Goal: Task Accomplishment & Management: Manage account settings

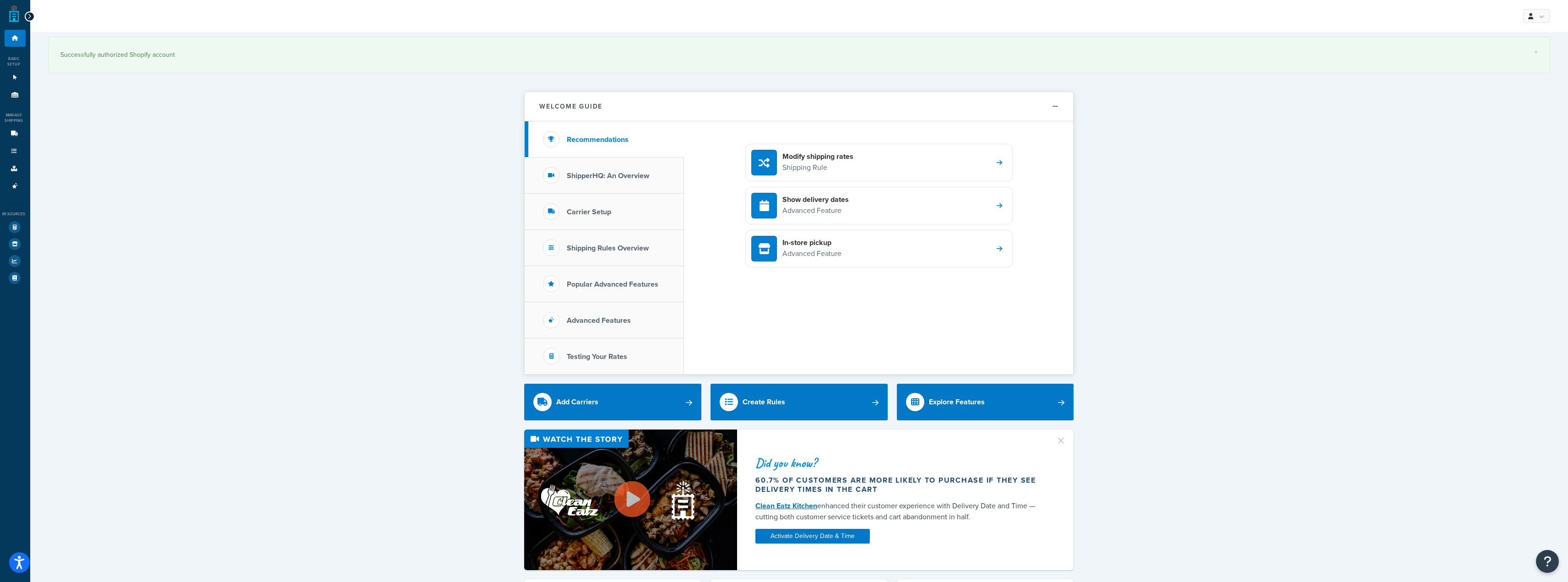
drag, startPoint x: 694, startPoint y: 3, endPoint x: 1191, endPoint y: 103, distance: 507.0
click at [1191, 103] on div "× Successfully authorized Shopify account Welcome Guide Recommendations Shipper…" at bounding box center [799, 511] width 1538 height 958
click at [10, 166] on icon at bounding box center [14, 168] width 10 height 5
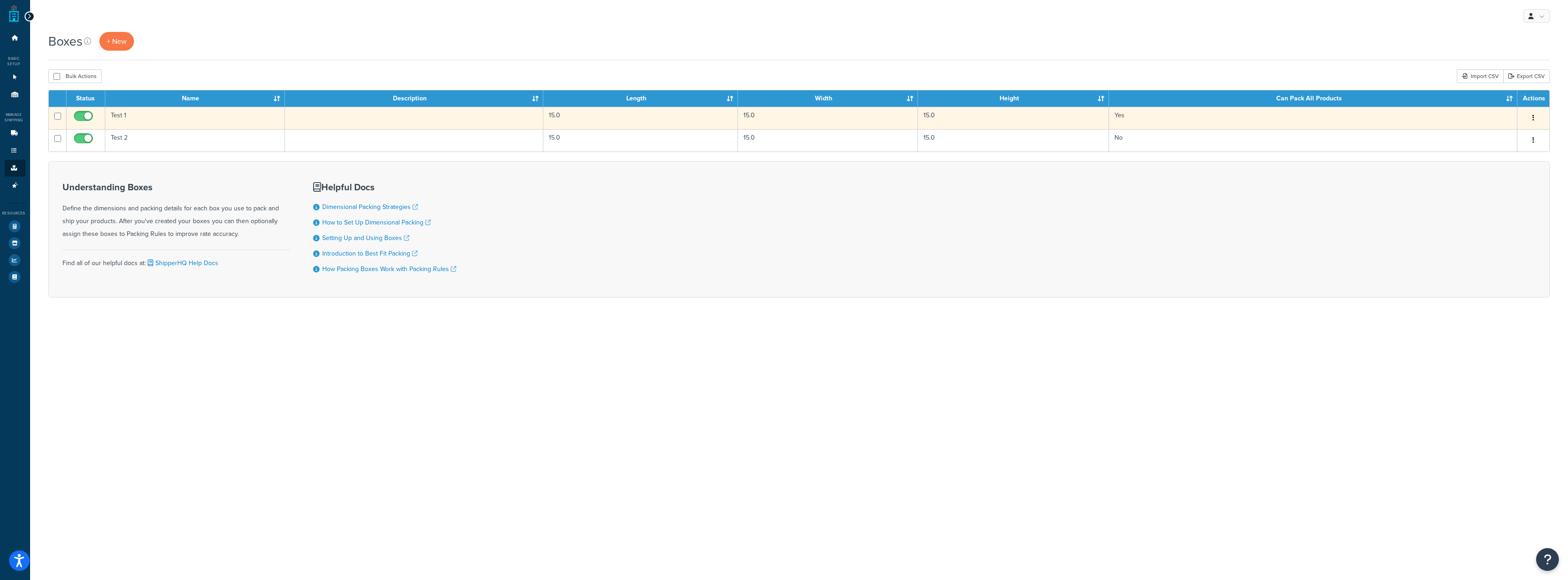
click at [807, 108] on td "15.0" at bounding box center [828, 118] width 180 height 22
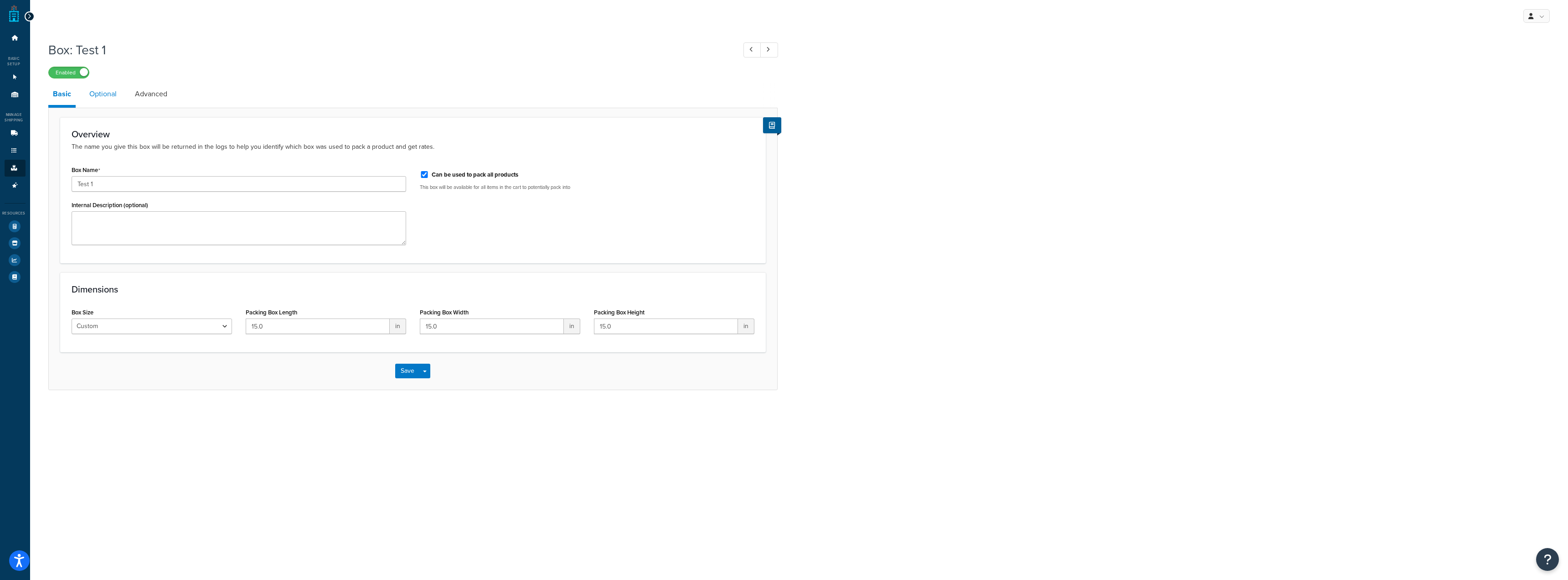
click at [95, 103] on link "Optional" at bounding box center [103, 93] width 36 height 22
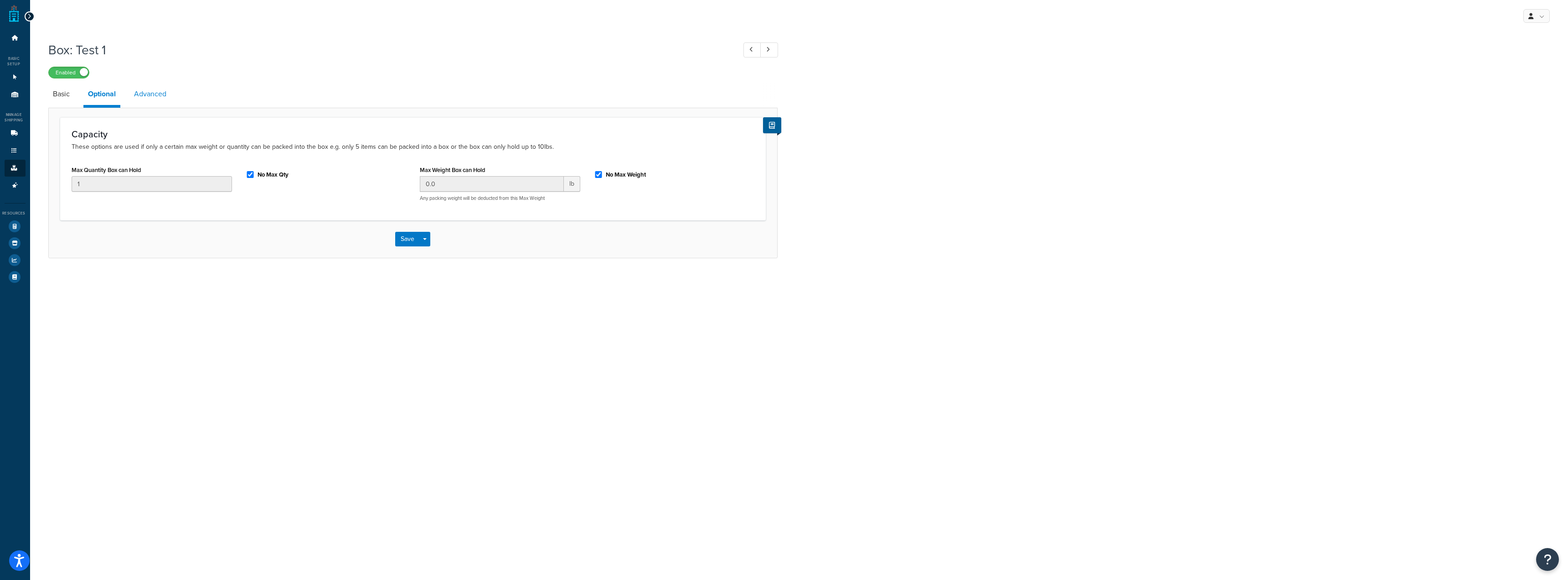
click at [153, 93] on link "Advanced" at bounding box center [150, 93] width 41 height 22
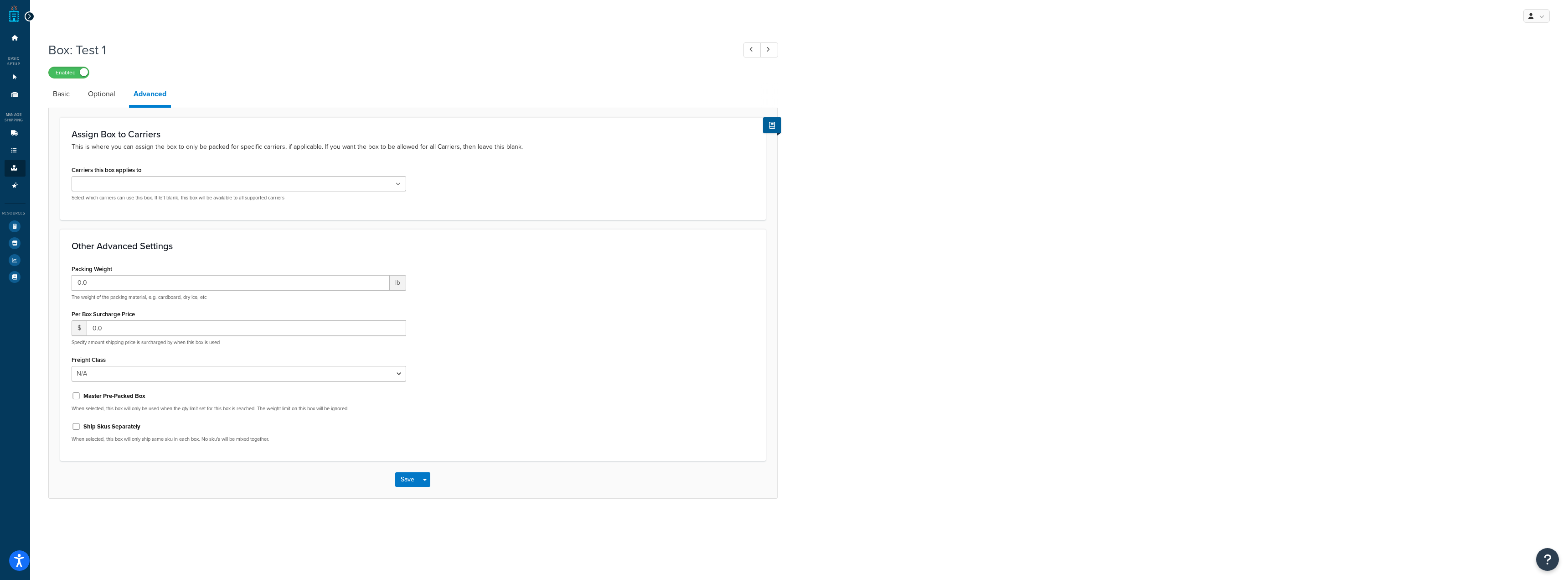
click at [182, 184] on ul at bounding box center [238, 183] width 334 height 15
click at [640, 175] on div "Carriers this box applies to FedEx UPS® Your Account Free Shipping We will cont…" at bounding box center [413, 186] width 696 height 45
click at [375, 368] on select "N/A 50 55 60 65 70 77.5 85 92.5 100 110 125 150 175 200 250 300 400 500" at bounding box center [238, 373] width 334 height 16
click at [549, 286] on div "Packing Weight 0.0 lb The weight of the packing material, e.g. cardboard, dry i…" at bounding box center [413, 355] width 696 height 188
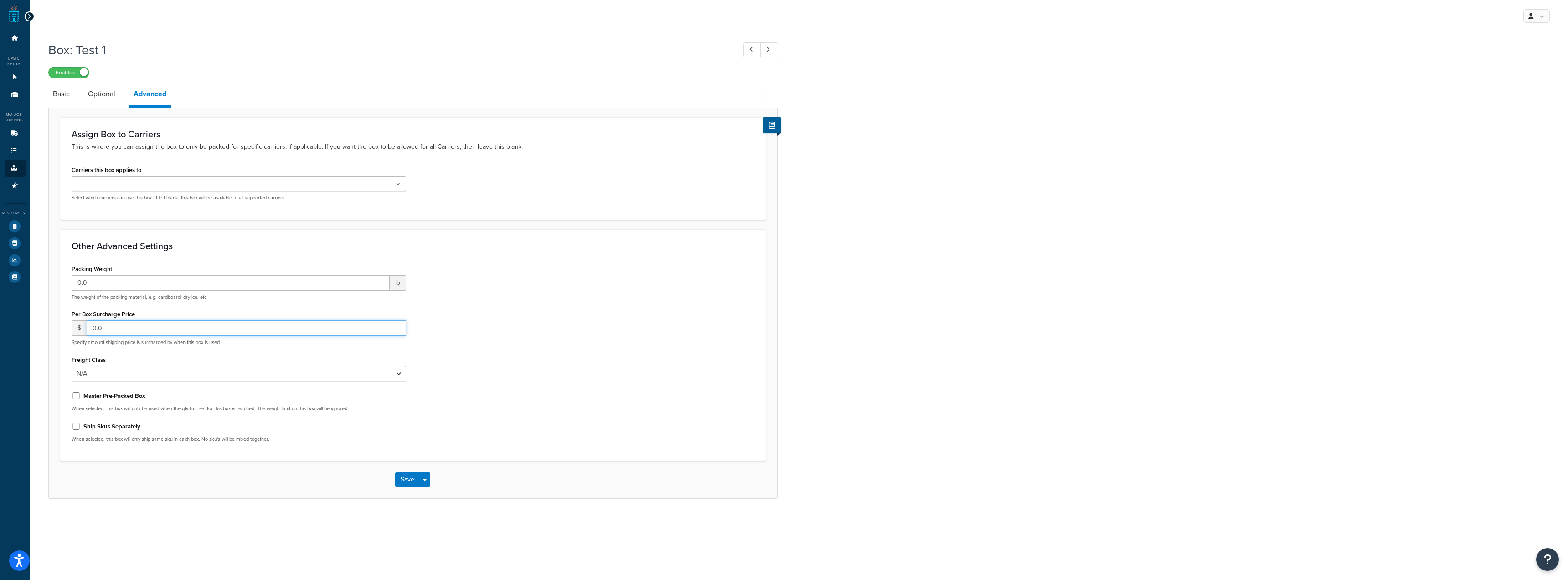
click at [370, 328] on input "0.0" at bounding box center [246, 328] width 320 height 16
click at [397, 187] on icon at bounding box center [398, 184] width 4 height 5
click at [448, 194] on div "Carriers this box applies to FedEx UPS® Your Account Free Shipping We will cont…" at bounding box center [413, 186] width 696 height 45
click at [102, 427] on label "Ship Skus Separately" at bounding box center [112, 426] width 57 height 8
click at [80, 427] on input "Ship Skus Separately" at bounding box center [76, 426] width 10 height 7
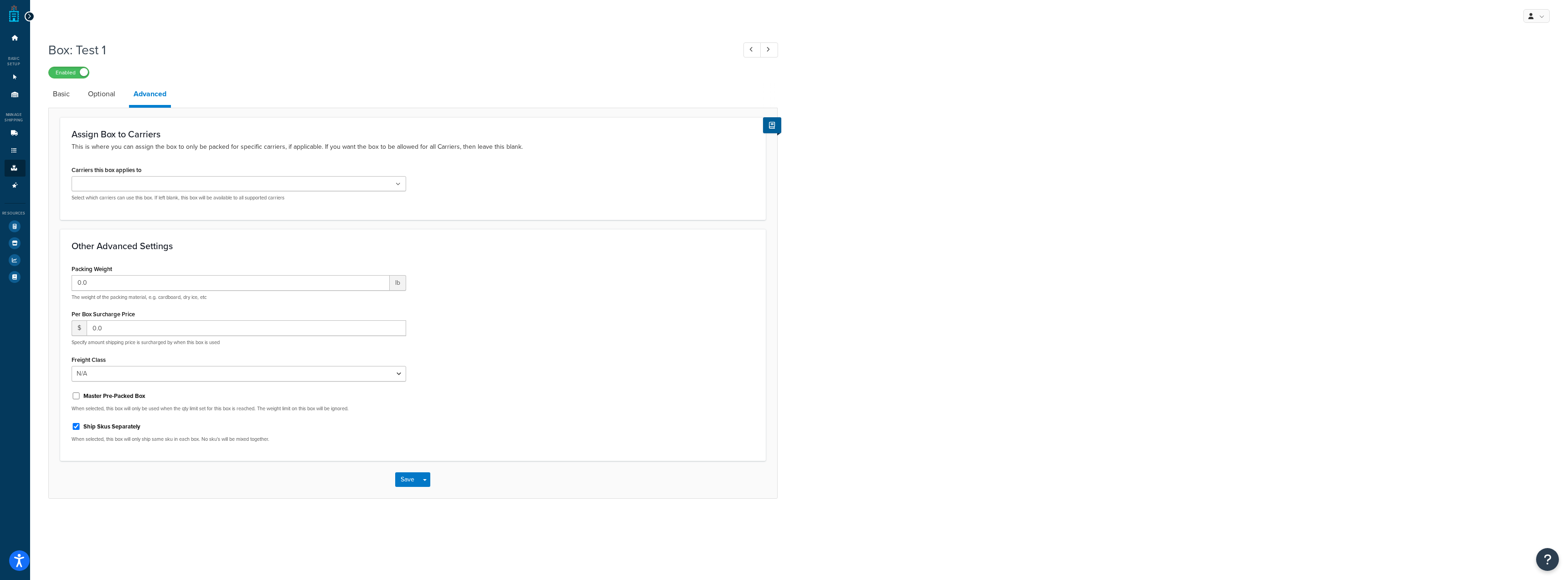
click at [102, 427] on label "Ship Skus Separately" at bounding box center [112, 426] width 57 height 8
click at [80, 427] on input "Ship Skus Separately" at bounding box center [76, 426] width 10 height 7
checkbox input "false"
click at [70, 95] on link "Basic" at bounding box center [61, 93] width 26 height 22
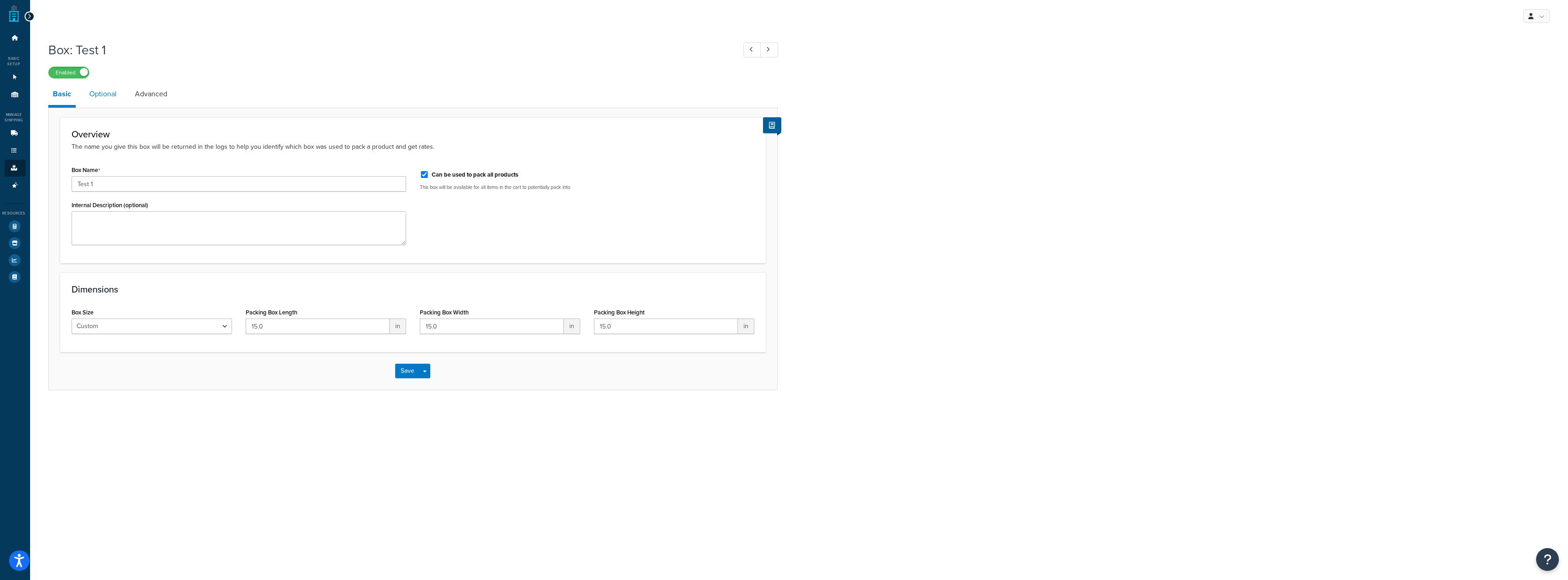
click at [106, 92] on link "Optional" at bounding box center [103, 93] width 36 height 22
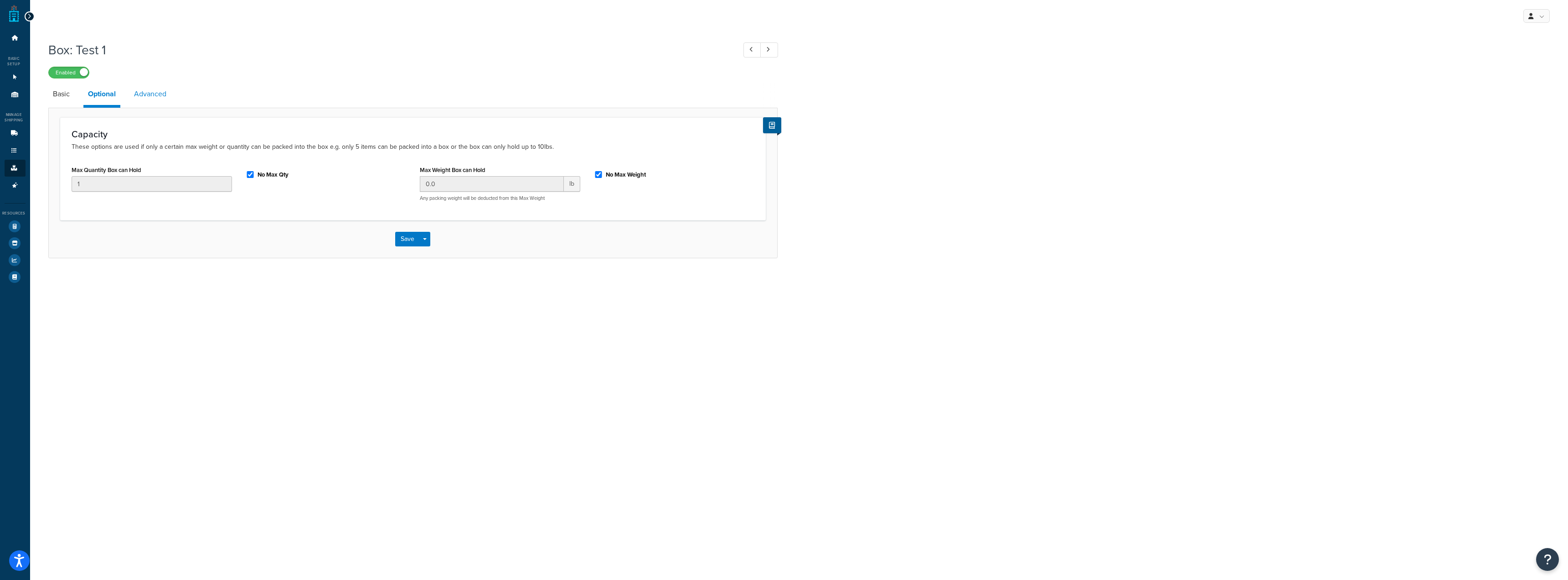
click at [145, 96] on link "Advanced" at bounding box center [150, 93] width 41 height 22
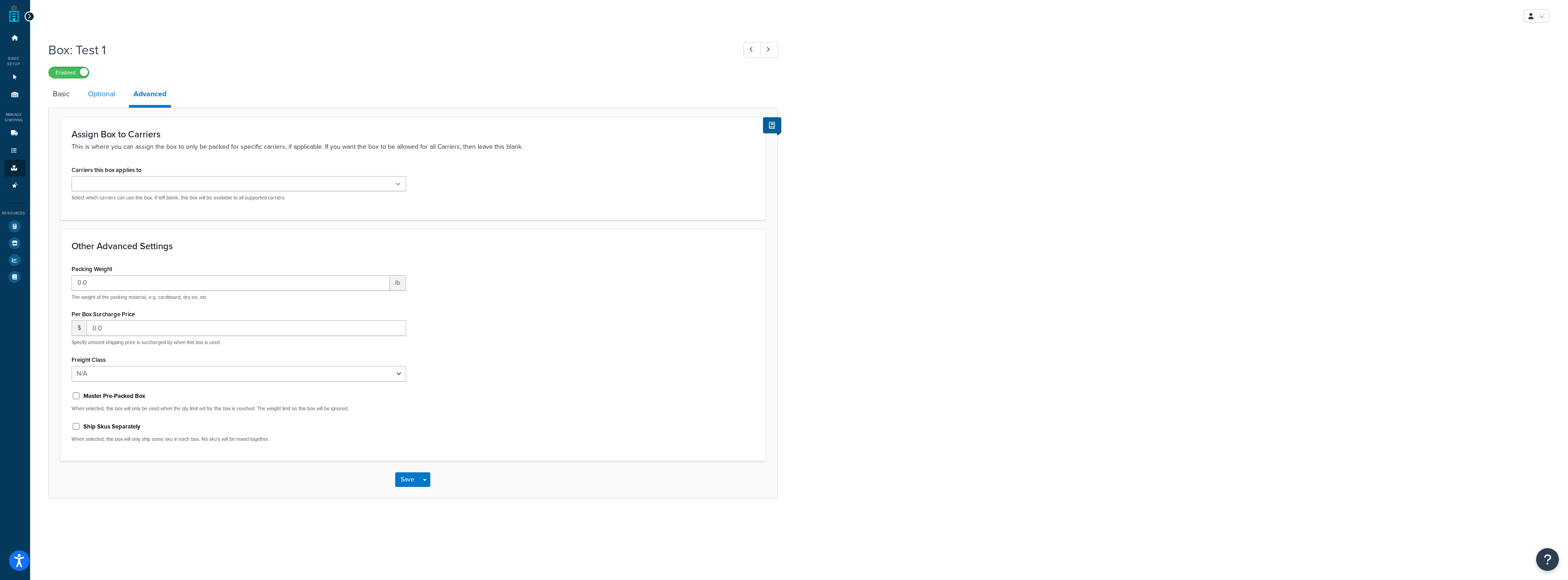
click at [85, 97] on link "Optional" at bounding box center [102, 93] width 36 height 22
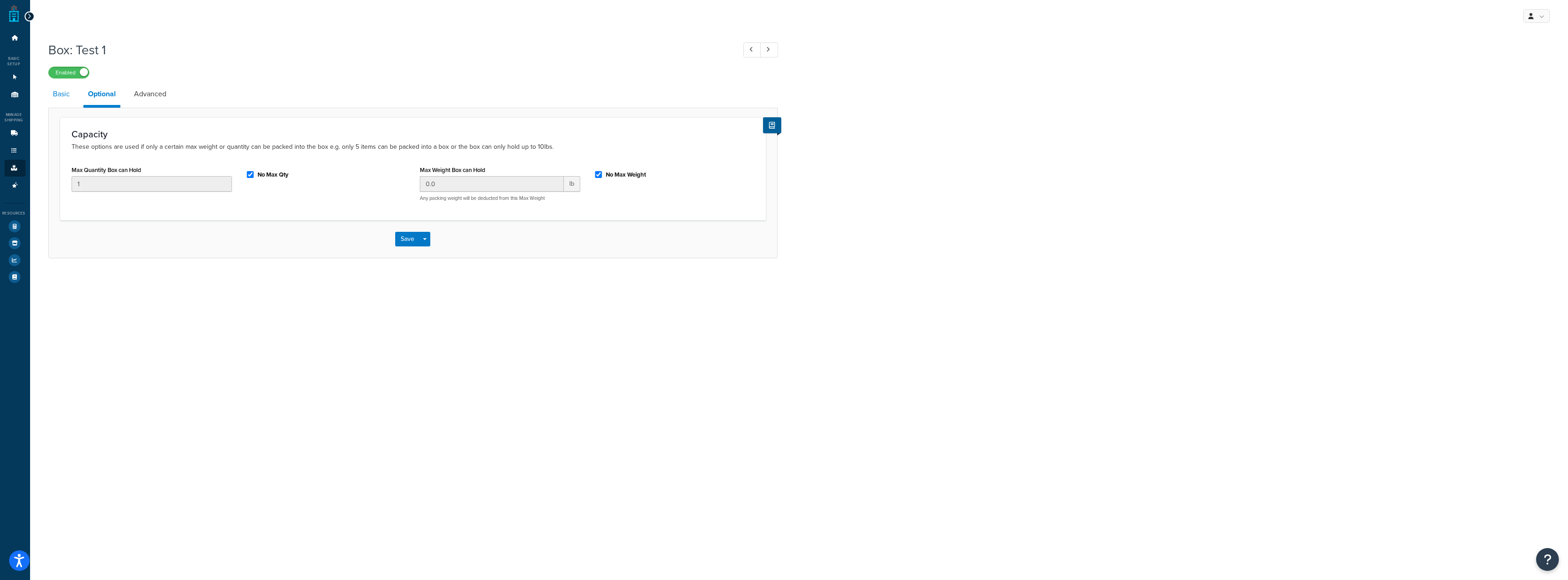
click at [66, 102] on link "Basic" at bounding box center [61, 93] width 26 height 22
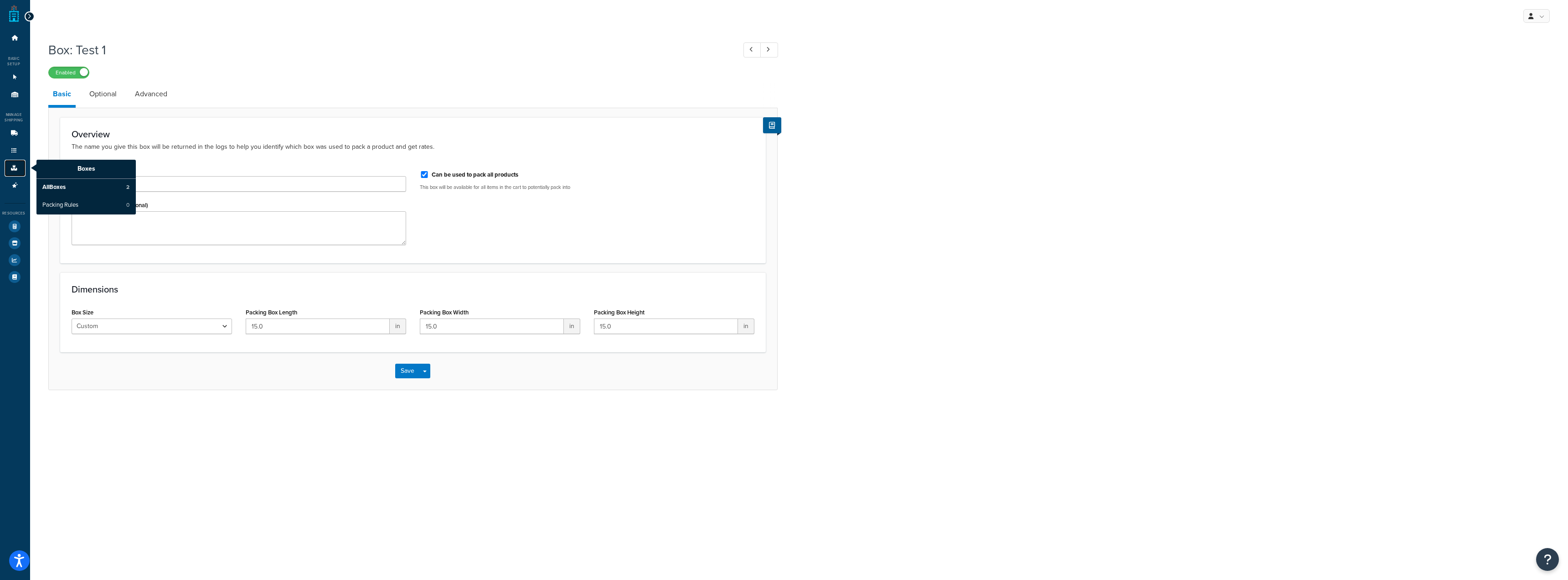
click at [22, 164] on link "Boxes" at bounding box center [15, 169] width 21 height 17
click at [62, 186] on span "All Boxes" at bounding box center [54, 187] width 23 height 8
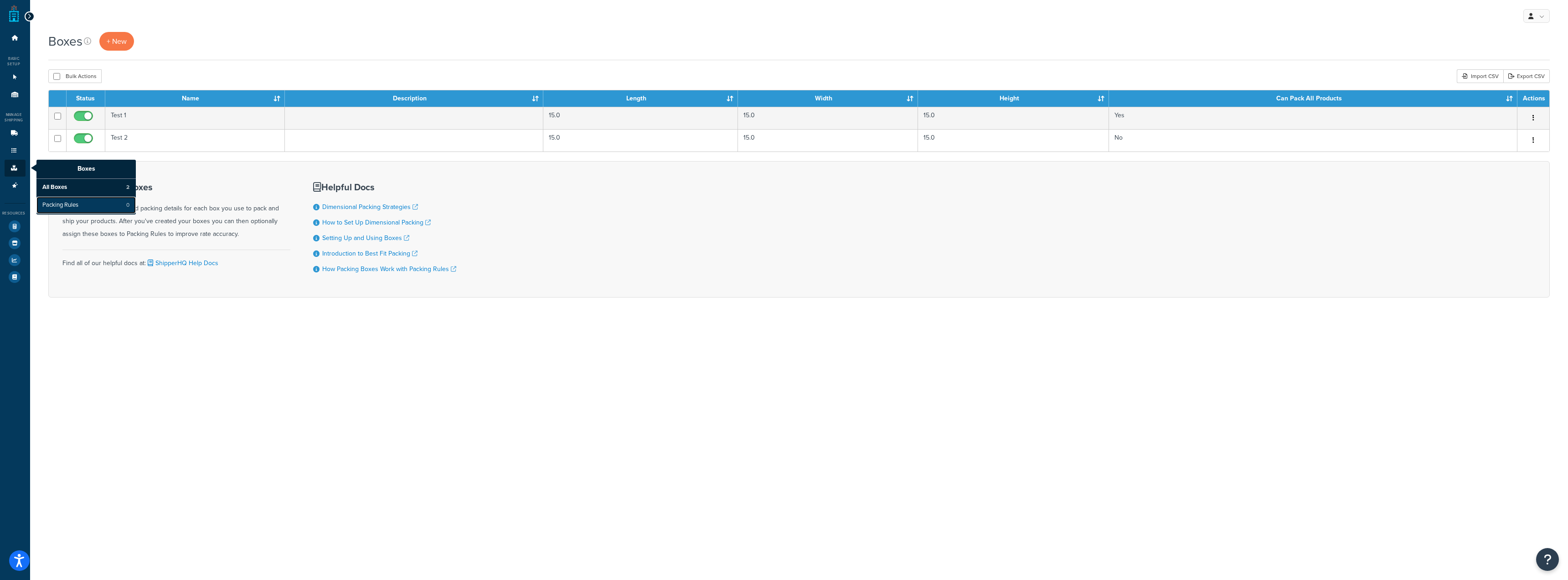
click at [65, 206] on span "Packing Rules" at bounding box center [60, 205] width 36 height 8
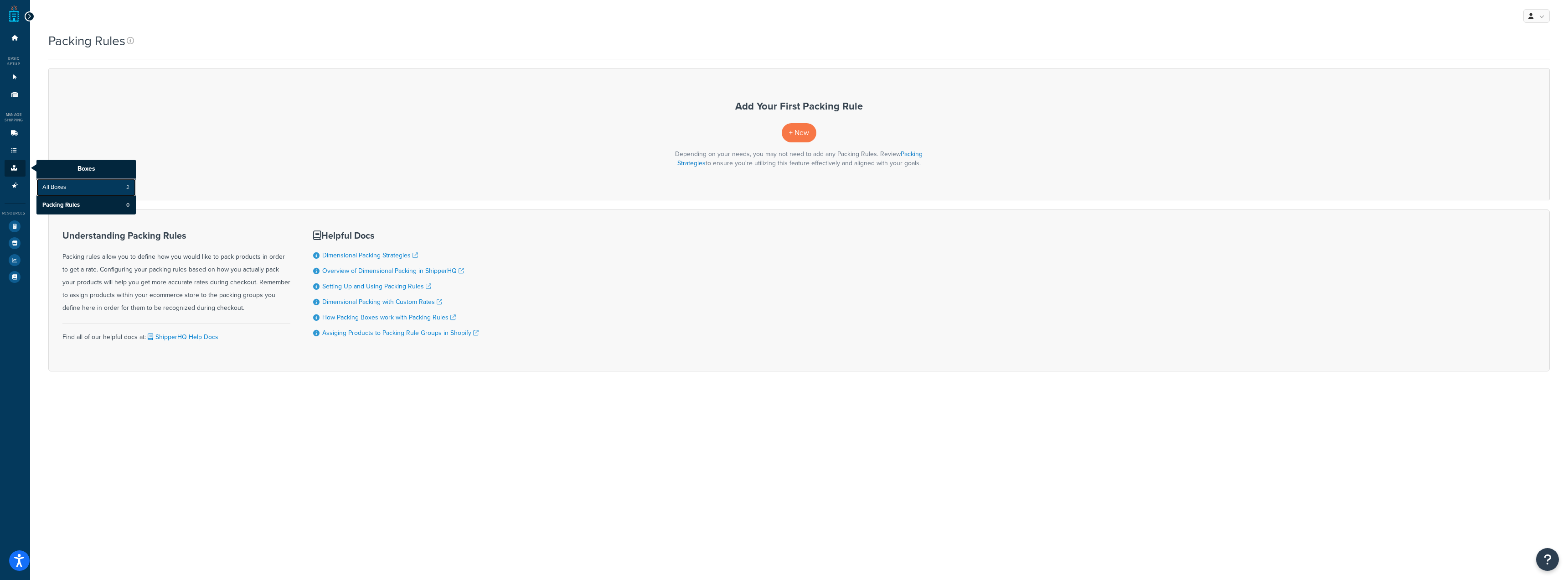
click at [60, 188] on span "All Boxes" at bounding box center [54, 187] width 23 height 8
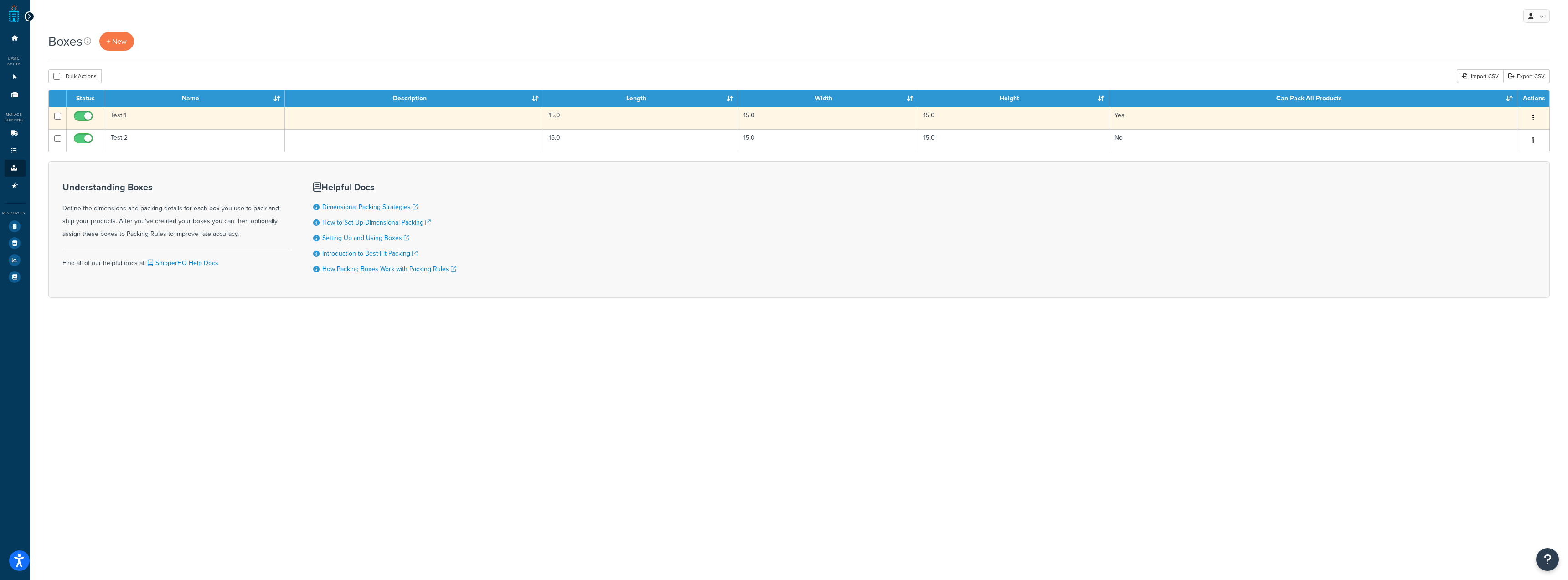
click at [305, 118] on td at bounding box center [414, 118] width 258 height 22
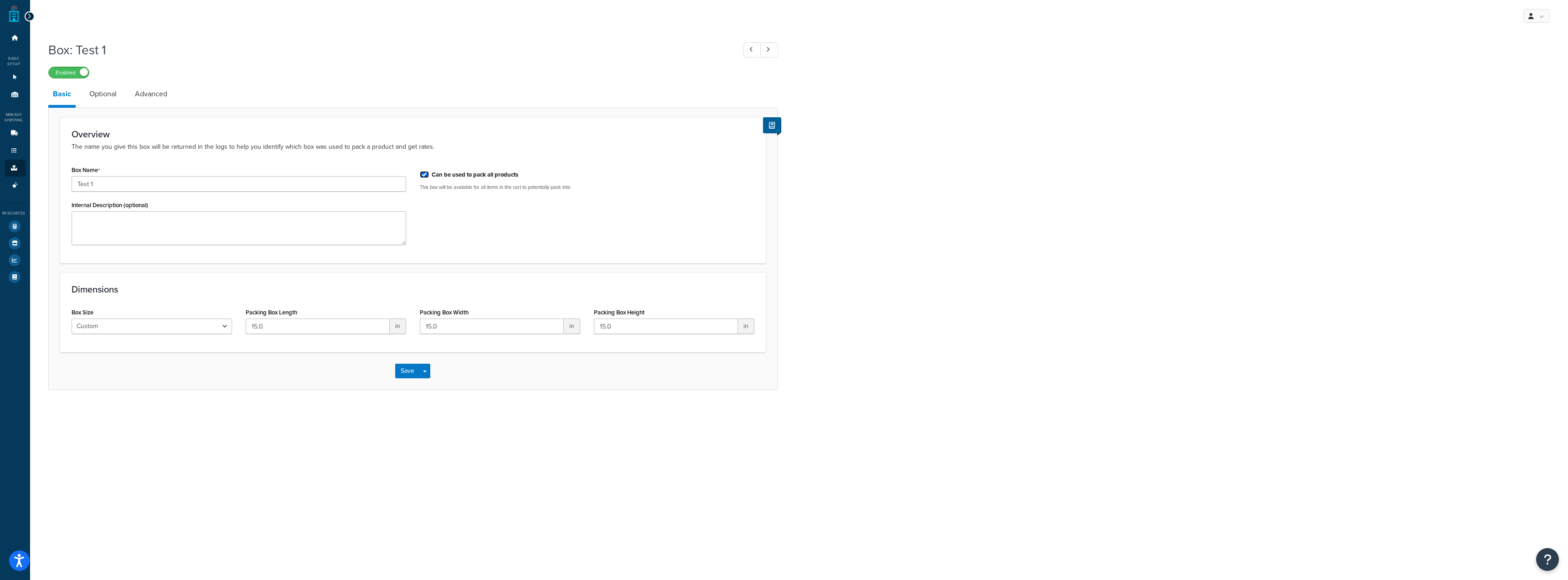
click at [424, 175] on input "Can be used to pack all products" at bounding box center [424, 175] width 10 height 7
checkbox input "false"
click at [209, 328] on select "Custom USPS Small Flat Box USPS Medium Flat Box USPS Large Flat Box USPS Flat E…" at bounding box center [152, 326] width 161 height 16
click at [112, 99] on link "Optional" at bounding box center [103, 93] width 36 height 22
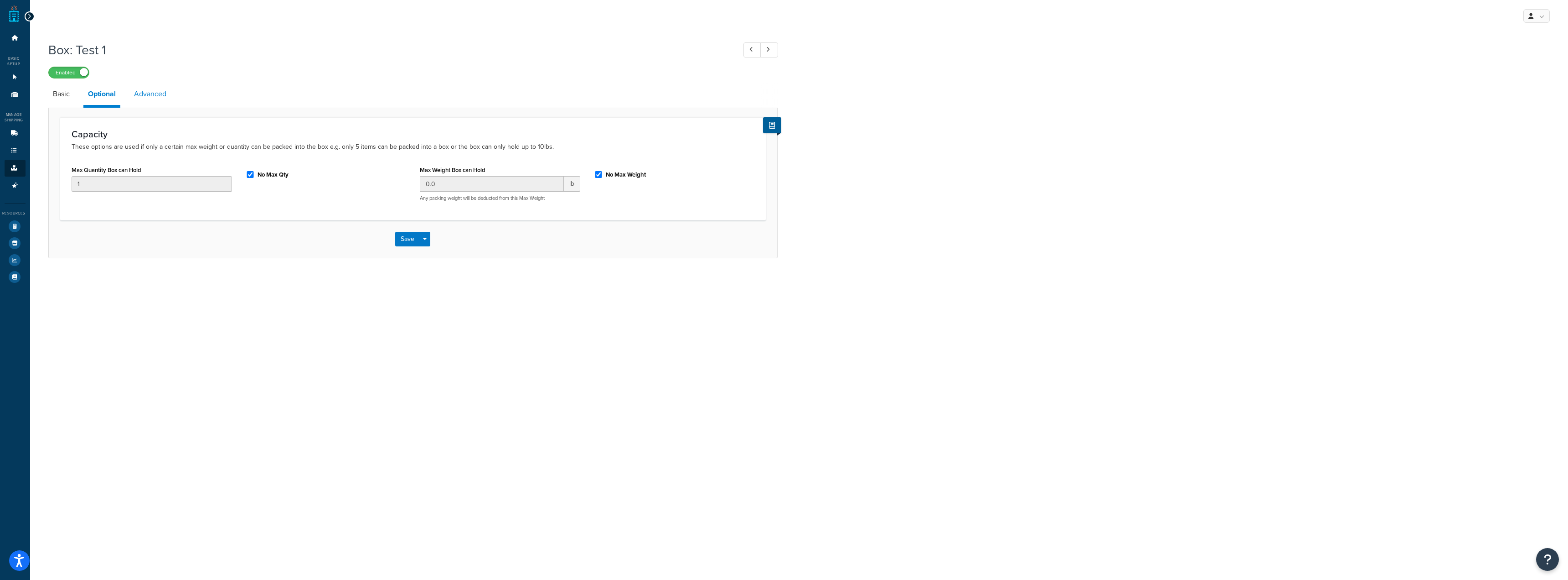
click at [156, 96] on link "Advanced" at bounding box center [150, 93] width 41 height 22
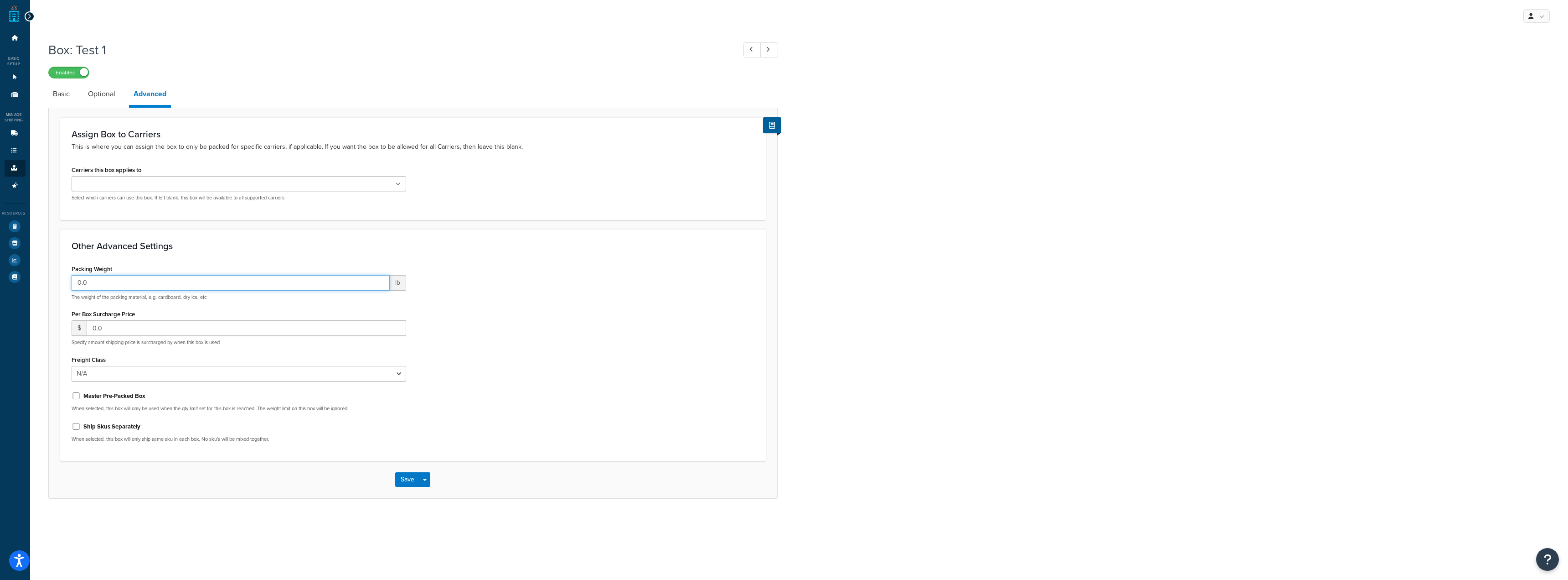
click at [193, 285] on input "0.0" at bounding box center [231, 283] width 318 height 16
click at [441, 260] on div "Other Advanced Settings Packing Weight 0.0 lb The weight of the packing materia…" at bounding box center [413, 345] width 706 height 233
click at [376, 377] on select "N/A 50 55 60 65 70 77.5 85 92.5 100 110 125 150 175 200 250 300 400 500" at bounding box center [238, 373] width 334 height 16
click at [511, 328] on div "Packing Weight 0.0 lb The weight of the packing material, e.g. cardboard, dry i…" at bounding box center [413, 355] width 696 height 188
click at [279, 329] on input "0.0" at bounding box center [246, 328] width 320 height 16
